Goal: Transaction & Acquisition: Book appointment/travel/reservation

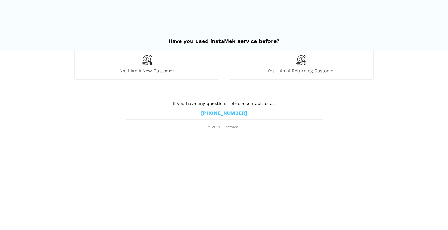
click at [187, 67] on div "No, I am a new customer" at bounding box center [146, 64] width 145 height 30
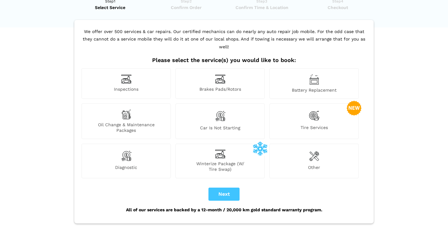
scroll to position [25, 0]
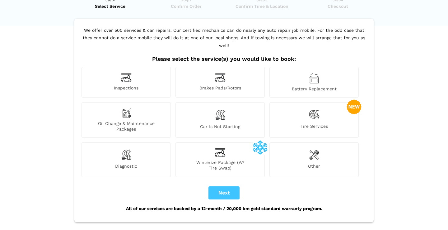
click at [240, 109] on div "Car is not starting" at bounding box center [219, 119] width 89 height 35
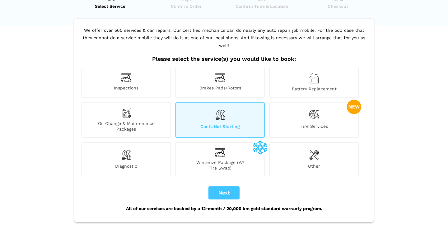
click at [314, 73] on img at bounding box center [314, 78] width 10 height 11
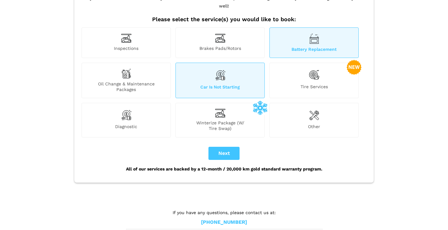
scroll to position [64, 0]
click at [225, 147] on button "Next" at bounding box center [223, 153] width 31 height 13
checkbox input "true"
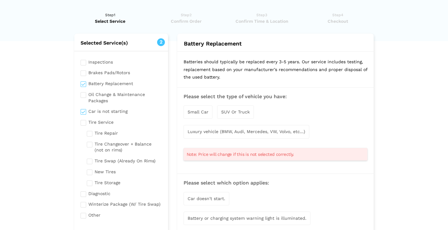
scroll to position [0, 0]
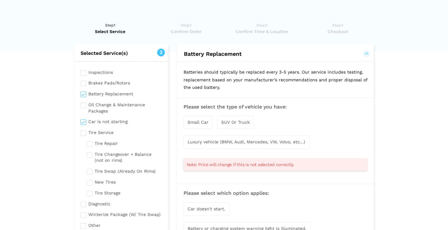
click at [199, 119] on span "Small Car" at bounding box center [198, 121] width 21 height 5
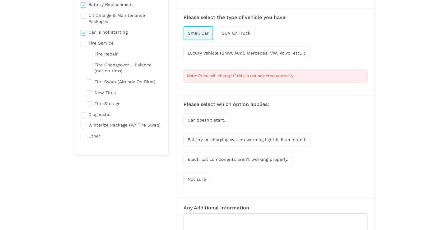
scroll to position [93, 0]
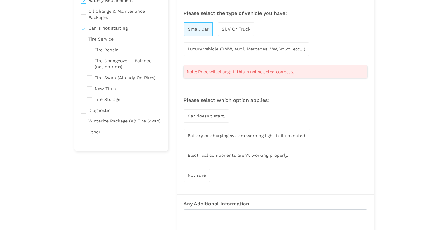
click at [216, 110] on div "Car doesn't start." at bounding box center [207, 115] width 46 height 13
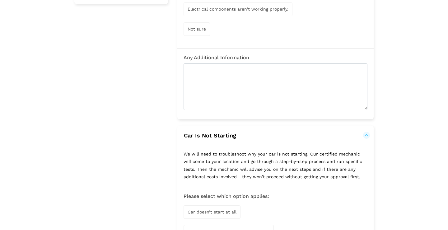
scroll to position [237, 0]
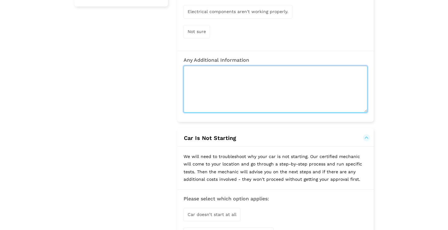
click at [244, 68] on textarea at bounding box center [276, 89] width 184 height 47
click at [233, 69] on textarea "Car isnt starting. not sure what is wrong," at bounding box center [276, 89] width 184 height 47
click at [319, 71] on textarea "Car isnt starting. Not sure what is wrong," at bounding box center [276, 89] width 184 height 47
click at [292, 66] on textarea "Car isnt starting. Not sure what is wrong." at bounding box center [276, 89] width 184 height 47
drag, startPoint x: 296, startPoint y: 72, endPoint x: 226, endPoint y: 71, distance: 70.0
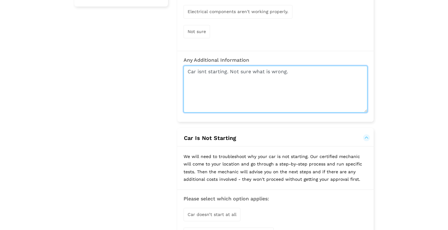
click at [226, 71] on textarea "Car isnt starting. Not sure what is wrong." at bounding box center [276, 89] width 184 height 47
click at [203, 69] on textarea "Car isnt starting." at bounding box center [276, 89] width 184 height 47
click at [247, 71] on textarea "Car isn't starting." at bounding box center [276, 89] width 184 height 47
drag, startPoint x: 344, startPoint y: 71, endPoint x: 228, endPoint y: 71, distance: 116.0
click at [228, 71] on textarea "Car isn't starting. Not sure what is wrong maybe dead b" at bounding box center [276, 89] width 184 height 47
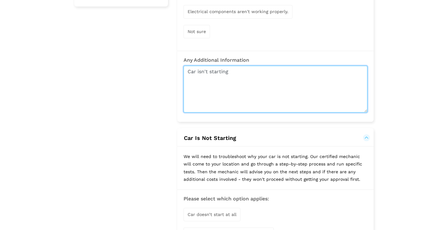
drag, startPoint x: 211, startPoint y: 68, endPoint x: 195, endPoint y: 68, distance: 15.9
click at [195, 68] on textarea "Car isn't starting" at bounding box center [276, 89] width 184 height 47
drag, startPoint x: 233, startPoint y: 68, endPoint x: 212, endPoint y: 68, distance: 21.2
click at [212, 68] on textarea "Car won't tarting" at bounding box center [276, 89] width 184 height 47
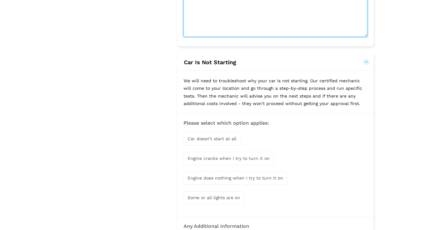
scroll to position [314, 0]
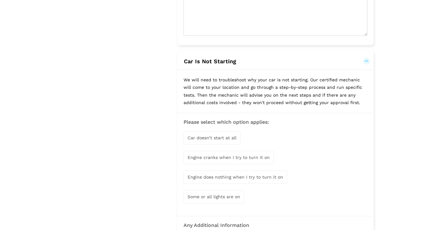
click at [222, 135] on span "Car doesn’t start at all" at bounding box center [212, 137] width 49 height 5
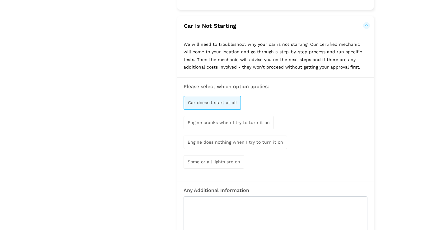
scroll to position [351, 0]
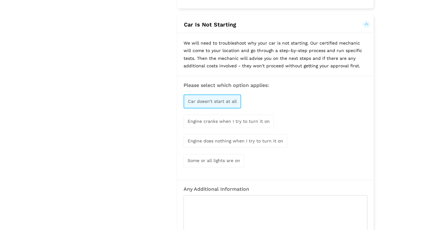
click at [231, 158] on span "Some or all lights are on" at bounding box center [214, 160] width 53 height 5
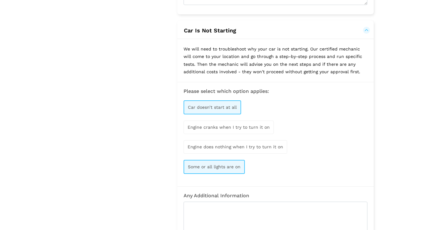
scroll to position [346, 0]
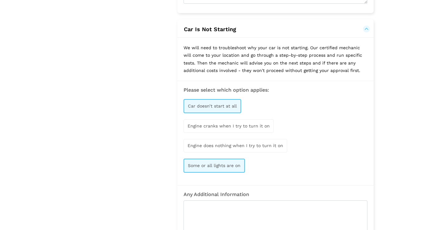
click at [254, 125] on div "Engine cranks when I try to turn it on" at bounding box center [229, 125] width 90 height 13
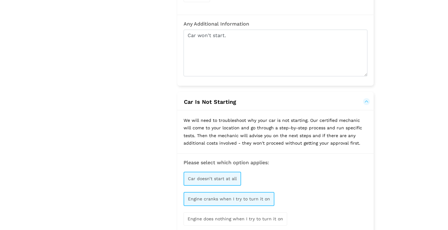
scroll to position [259, 0]
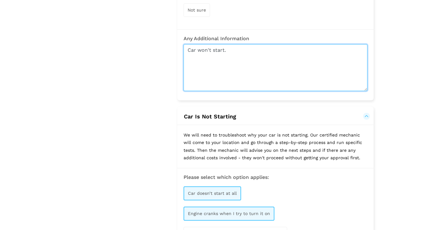
click at [259, 49] on textarea "Car won't start." at bounding box center [276, 67] width 184 height 47
drag, startPoint x: 224, startPoint y: 54, endPoint x: 189, endPoint y: 53, distance: 35.2
click at [189, 53] on textarea "Car won't start. It tries to crank when I turn the key, but only a few clicks." at bounding box center [276, 67] width 184 height 47
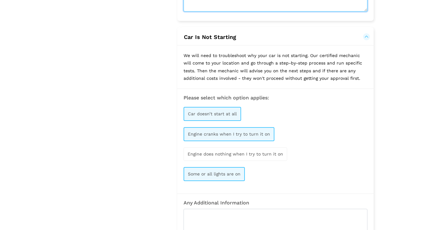
scroll to position [339, 0]
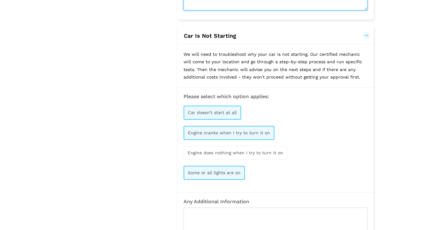
type textarea "Car won't start. It tries to crank when I turn the key, but only one or two cli…"
click at [255, 132] on div "Engine cranks when I try to turn it on" at bounding box center [229, 133] width 91 height 14
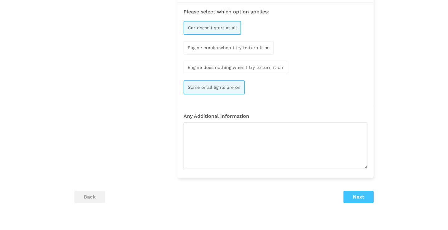
scroll to position [425, 0]
click at [359, 190] on button "Next" at bounding box center [358, 195] width 30 height 12
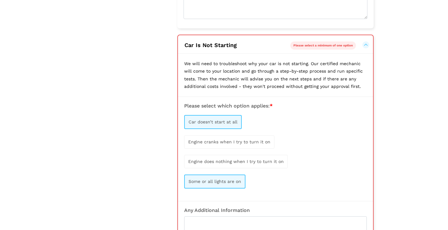
scroll to position [328, 0]
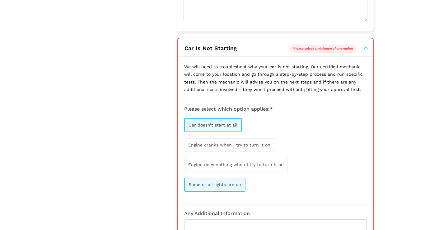
click at [225, 122] on span "Car doesn’t start at all" at bounding box center [212, 124] width 49 height 5
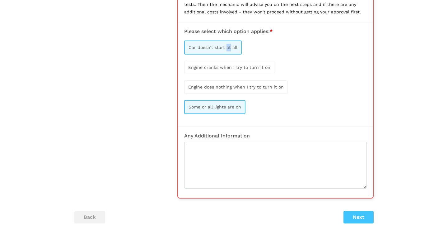
scroll to position [406, 0]
click at [359, 213] on button "Next" at bounding box center [358, 216] width 30 height 12
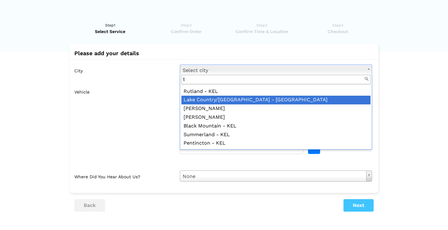
scroll to position [0, 0]
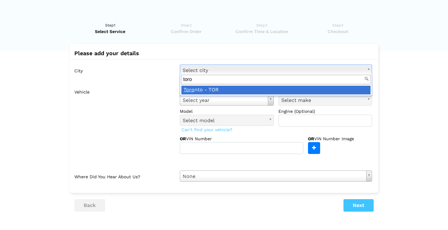
type input "toro"
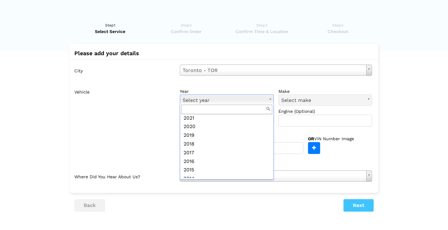
scroll to position [54, 0]
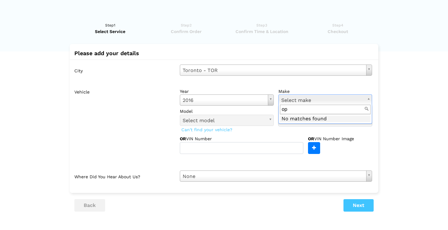
type input "o"
type input "kia"
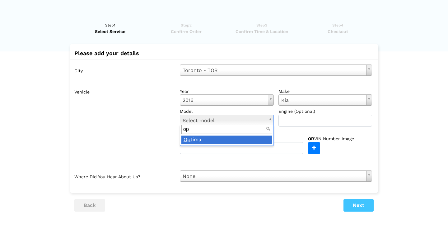
type input "op"
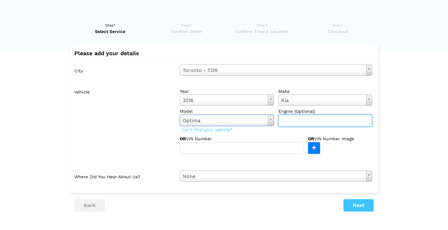
click at [335, 121] on input "text" at bounding box center [325, 120] width 94 height 12
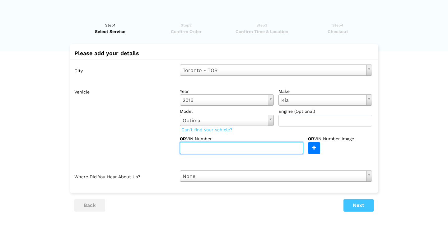
click at [249, 150] on input "text" at bounding box center [241, 148] width 123 height 12
paste input "[US_VEHICLE_IDENTIFICATION_NUMBER]"
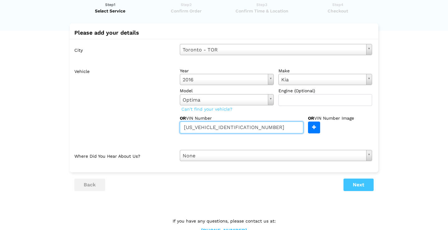
scroll to position [21, 0]
type input "[US_VEHICLE_IDENTIFICATION_NUMBER]"
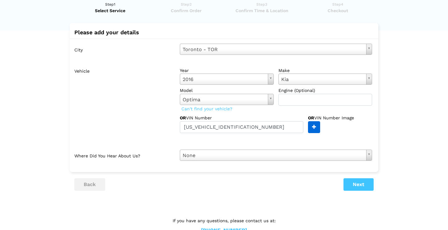
click at [314, 128] on input "file" at bounding box center [156, 126] width 328 height 11
click at [269, 144] on div "City [GEOGRAPHIC_DATA] - TOR Select city [GEOGRAPHIC_DATA]- [GEOGRAPHIC_DATA] -…" at bounding box center [224, 102] width 309 height 127
click at [240, 117] on div "OR VIN Number [US_VEHICLE_IDENTIFICATION_NUMBER]" at bounding box center [244, 123] width 128 height 18
click at [195, 116] on label "OR VIN Number" at bounding box center [205, 117] width 51 height 6
click at [245, 160] on div "City [GEOGRAPHIC_DATA] - TOR Select city [GEOGRAPHIC_DATA]- [GEOGRAPHIC_DATA] -…" at bounding box center [224, 102] width 309 height 127
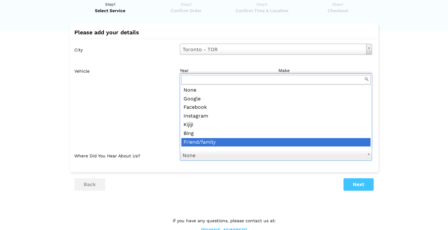
scroll to position [5, 0]
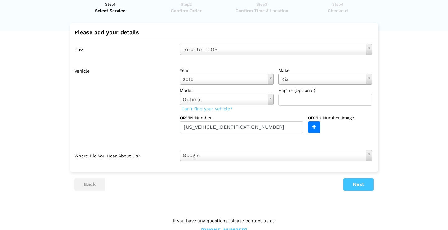
click at [354, 178] on button "Next" at bounding box center [358, 184] width 30 height 12
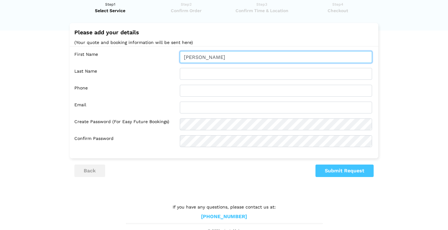
type input "[PERSON_NAME]"
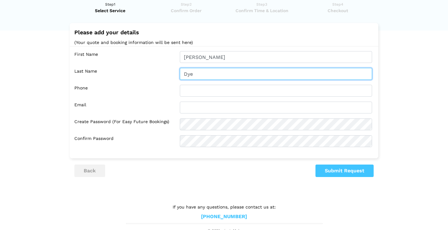
type input "Dye"
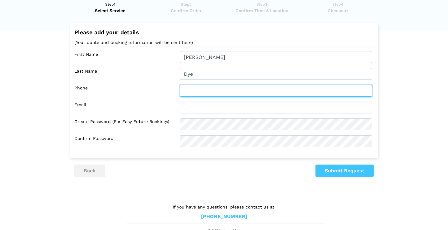
type input "5803993052"
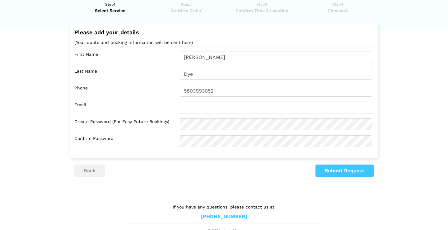
type input "m"
type input "[EMAIL_ADDRESS][DOMAIN_NAME]"
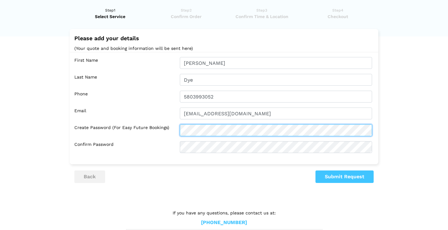
scroll to position [15, 0]
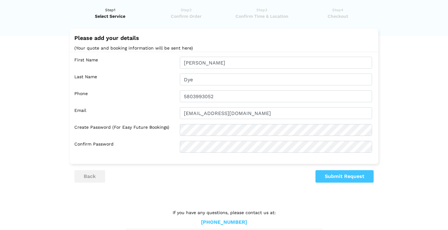
click at [342, 174] on button "Submit Request" at bounding box center [344, 176] width 58 height 12
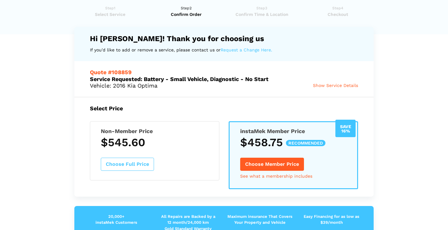
scroll to position [17, 0]
click at [346, 84] on span "Show Service Details" at bounding box center [335, 85] width 45 height 5
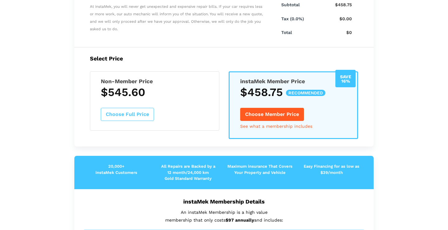
scroll to position [269, 0]
click at [133, 111] on button "Choose Full Price" at bounding box center [127, 114] width 53 height 13
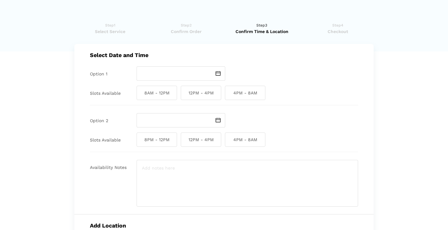
scroll to position [0, 0]
click at [167, 73] on input "text" at bounding box center [174, 73] width 74 height 14
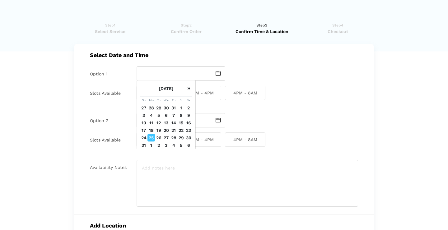
click at [144, 138] on td "24" at bounding box center [143, 137] width 7 height 7
click at [158, 137] on td "26" at bounding box center [158, 137] width 7 height 7
type input "[DATE]"
click at [173, 71] on input "[DATE]" at bounding box center [174, 73] width 74 height 14
click at [158, 137] on td "26" at bounding box center [158, 137] width 7 height 7
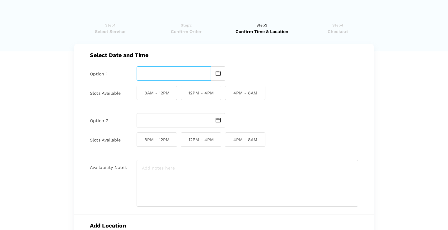
click at [195, 77] on input "text" at bounding box center [174, 73] width 74 height 14
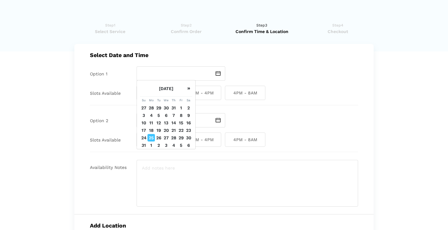
click at [150, 137] on td "25" at bounding box center [150, 137] width 7 height 7
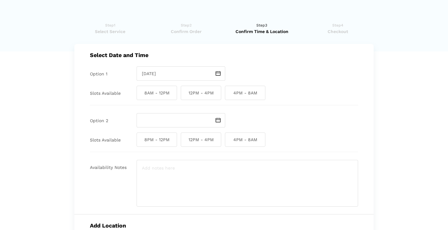
click at [217, 71] on img at bounding box center [218, 73] width 5 height 5
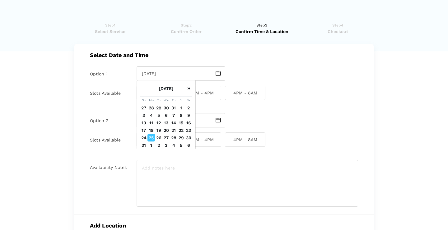
click at [174, 135] on td "28" at bounding box center [173, 137] width 7 height 7
click at [196, 69] on input "[DATE]" at bounding box center [174, 73] width 74 height 14
click at [150, 138] on td "25" at bounding box center [150, 137] width 7 height 7
type input "[DATE]"
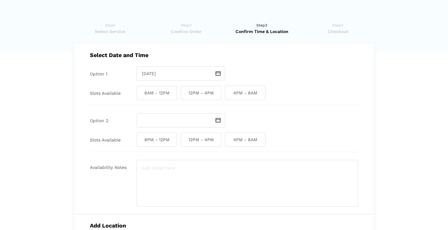
click at [157, 91] on span "8AM - 12PM" at bounding box center [157, 93] width 40 height 14
click at [141, 91] on input "8AM - 12PM" at bounding box center [139, 93] width 4 height 14
checkbox input "true"
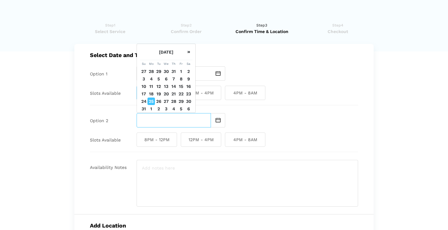
click at [162, 122] on input "text" at bounding box center [174, 120] width 74 height 14
click at [154, 100] on td "25" at bounding box center [150, 100] width 7 height 7
type input "[DATE]"
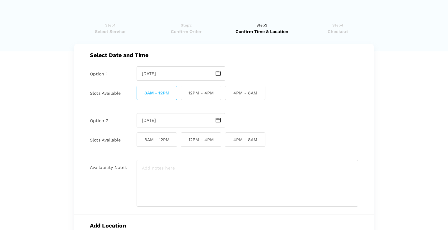
click at [198, 139] on span "12PM - 4PM" at bounding box center [201, 139] width 40 height 14
click at [185, 139] on input "12PM - 4PM" at bounding box center [183, 139] width 4 height 14
checkbox input "true"
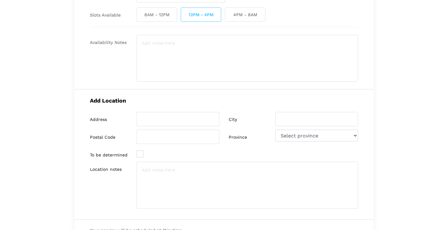
scroll to position [126, 0]
click at [168, 119] on input "search" at bounding box center [178, 118] width 83 height 14
type input "[STREET_ADDRESS]"
type input "[GEOGRAPHIC_DATA]"
type input "M4L 1J8"
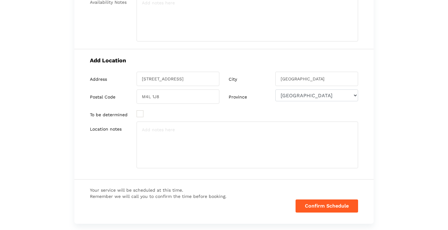
scroll to position [165, 0]
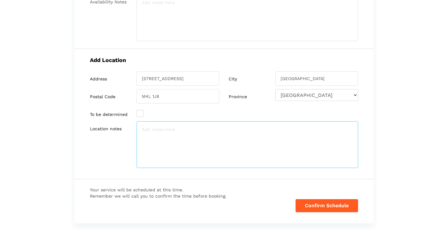
click at [154, 128] on textarea at bounding box center [247, 144] width 221 height 47
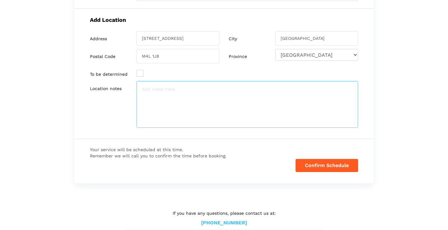
scroll to position [207, 0]
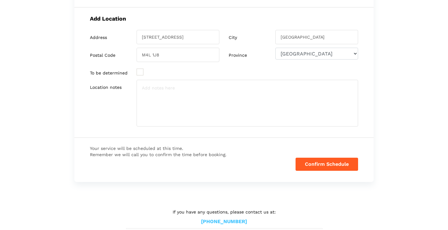
click at [320, 164] on button "Confirm Schedule" at bounding box center [326, 163] width 63 height 13
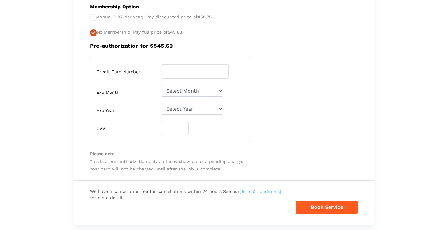
scroll to position [258, 0]
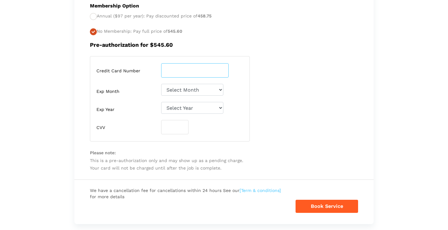
click at [192, 67] on input "number" at bounding box center [194, 70] width 67 height 14
click at [302, 81] on div "Credit Card Number Exp Month Select Month [DATE]-[DATE]-[DATE]-[DATE]-May" at bounding box center [223, 98] width 277 height 85
click at [182, 67] on input "number" at bounding box center [194, 70] width 67 height 14
type input "[CREDIT_CARD_NUMBER]"
select select "07"
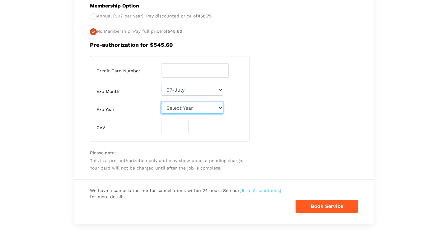
select select "2029"
click at [179, 125] on input "number" at bounding box center [174, 127] width 27 height 14
type input "271"
click at [323, 204] on button "Book Service" at bounding box center [326, 205] width 63 height 13
